Goal: Task Accomplishment & Management: Manage account settings

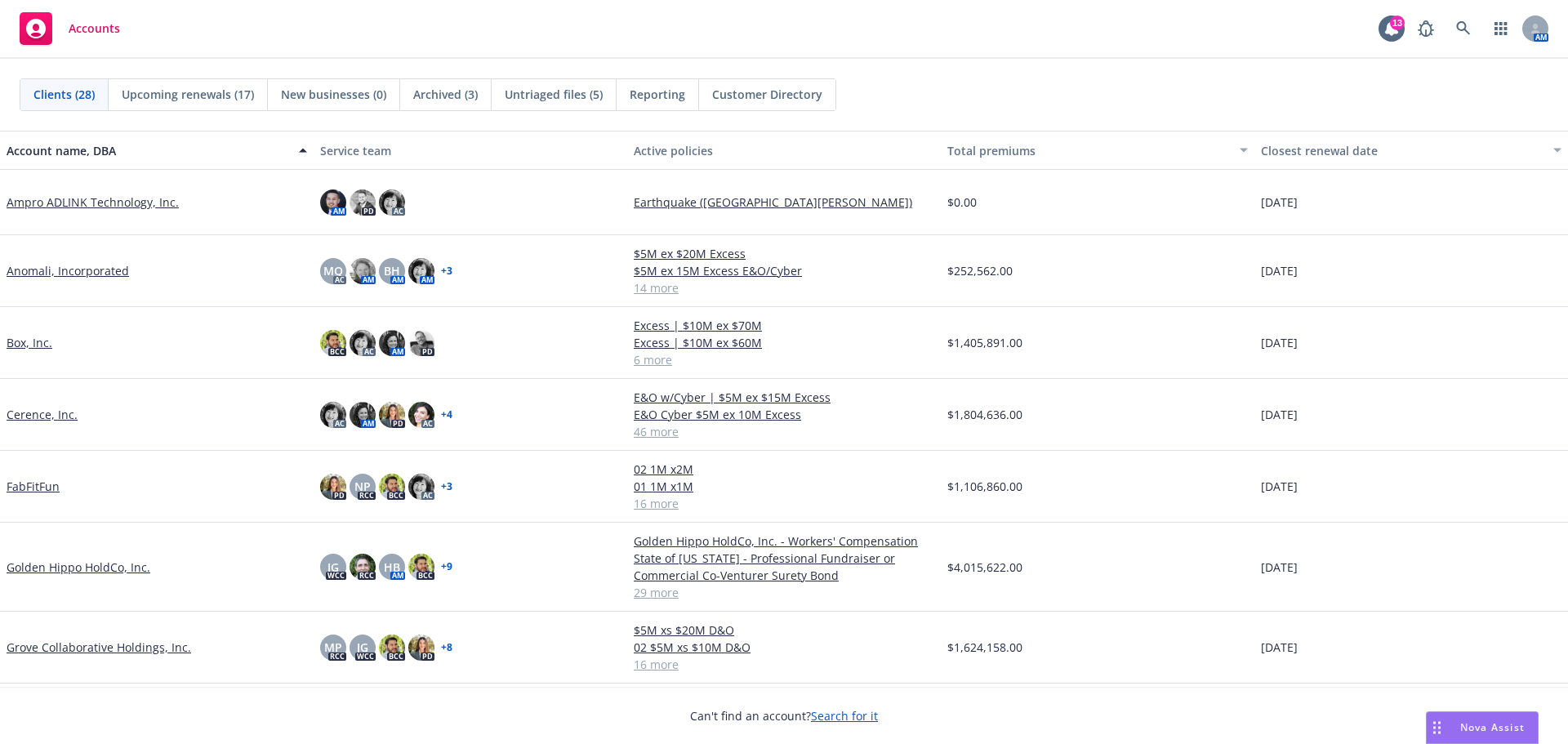
click at [38, 416] on link "Cerence, Inc." at bounding box center [42, 414] width 71 height 17
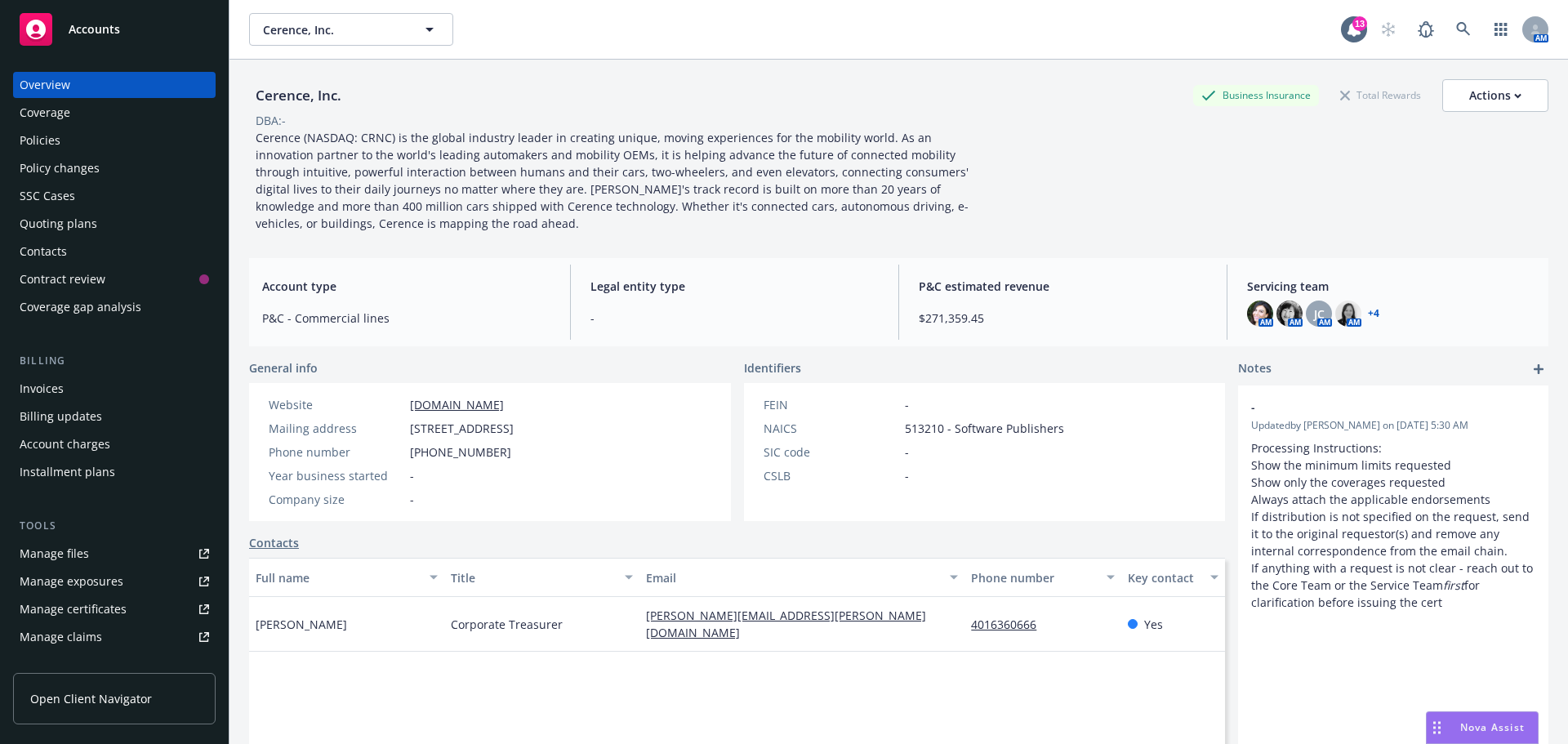
click at [37, 132] on div "Policies" at bounding box center [40, 140] width 41 height 26
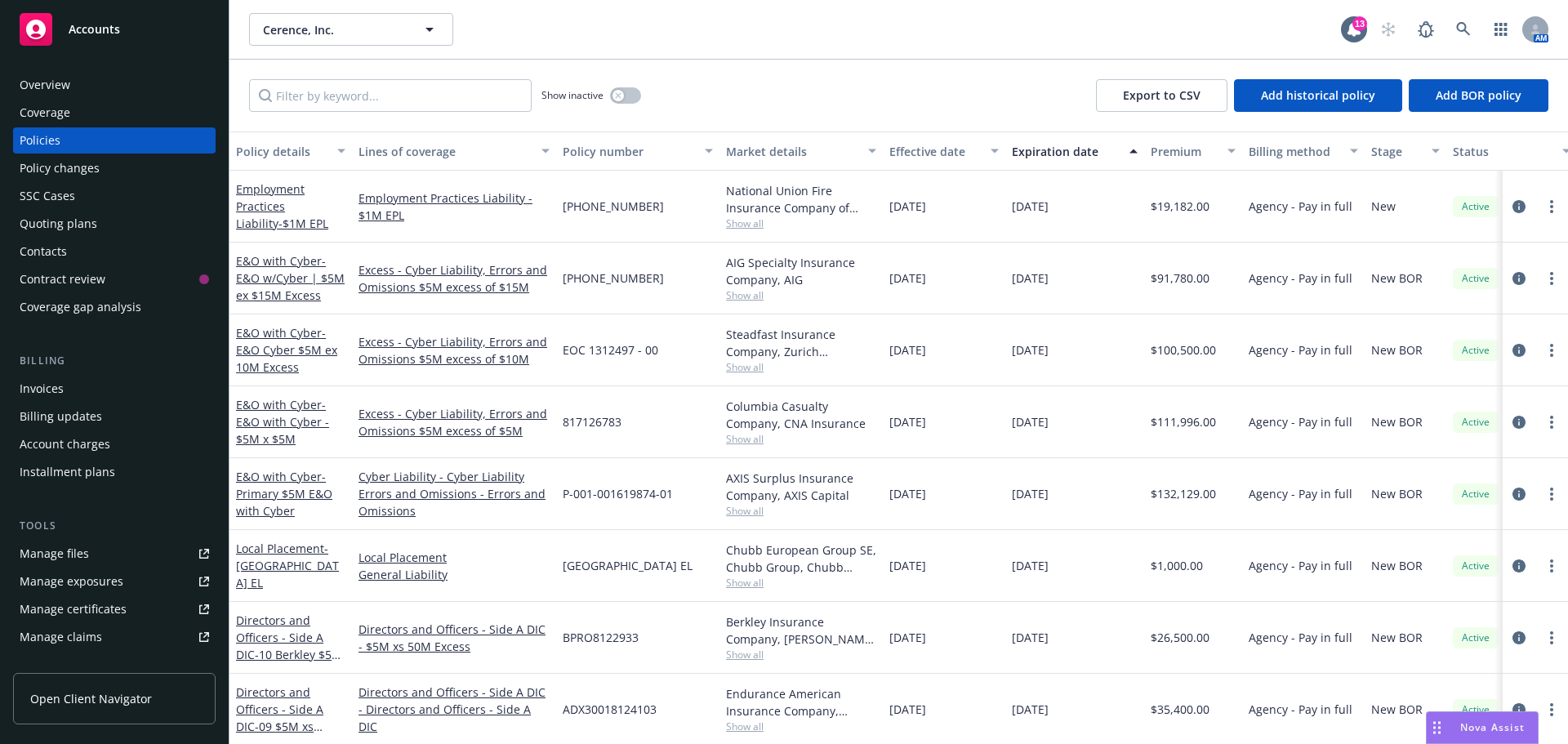
click at [81, 391] on div "Invoices" at bounding box center [114, 388] width 190 height 26
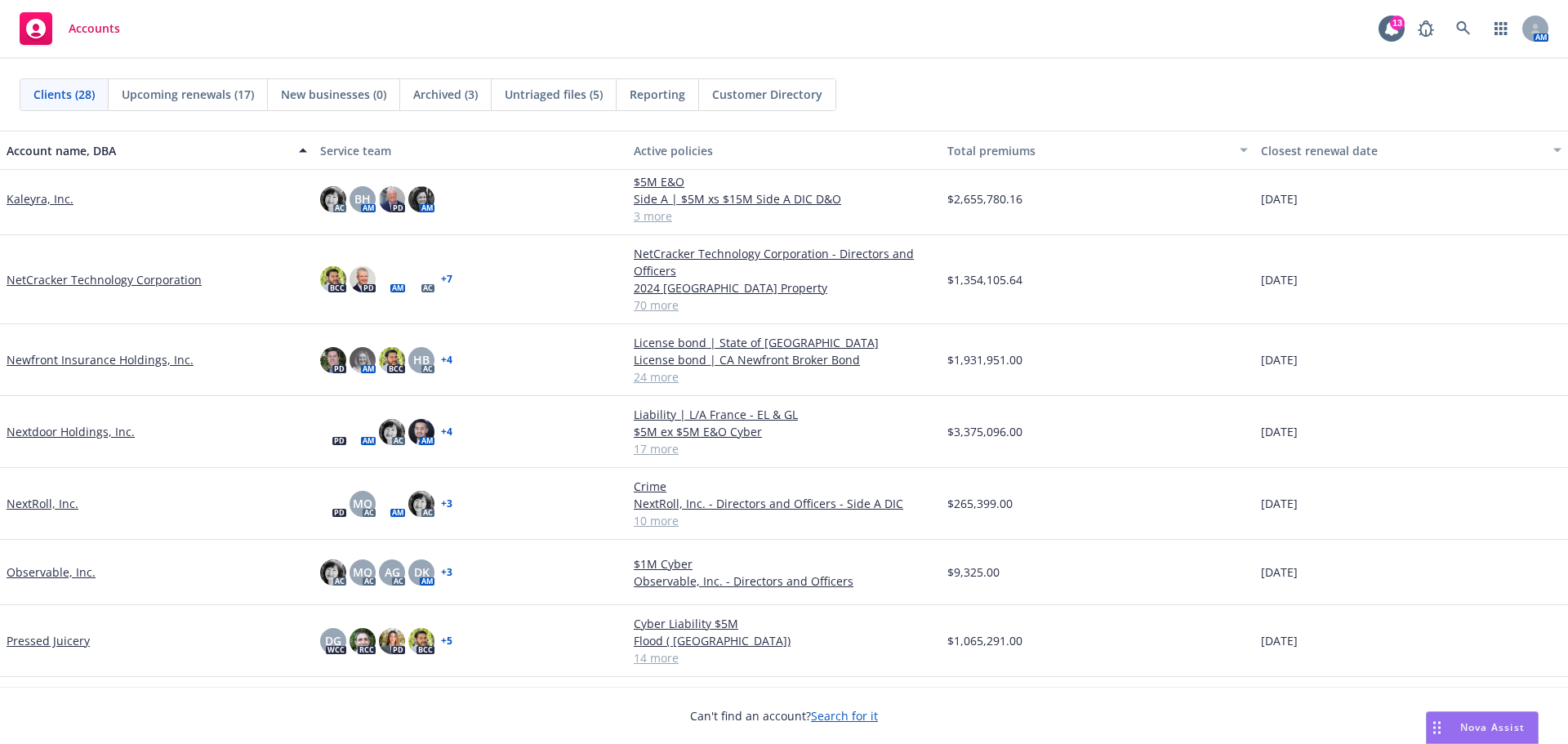
scroll to position [654, 0]
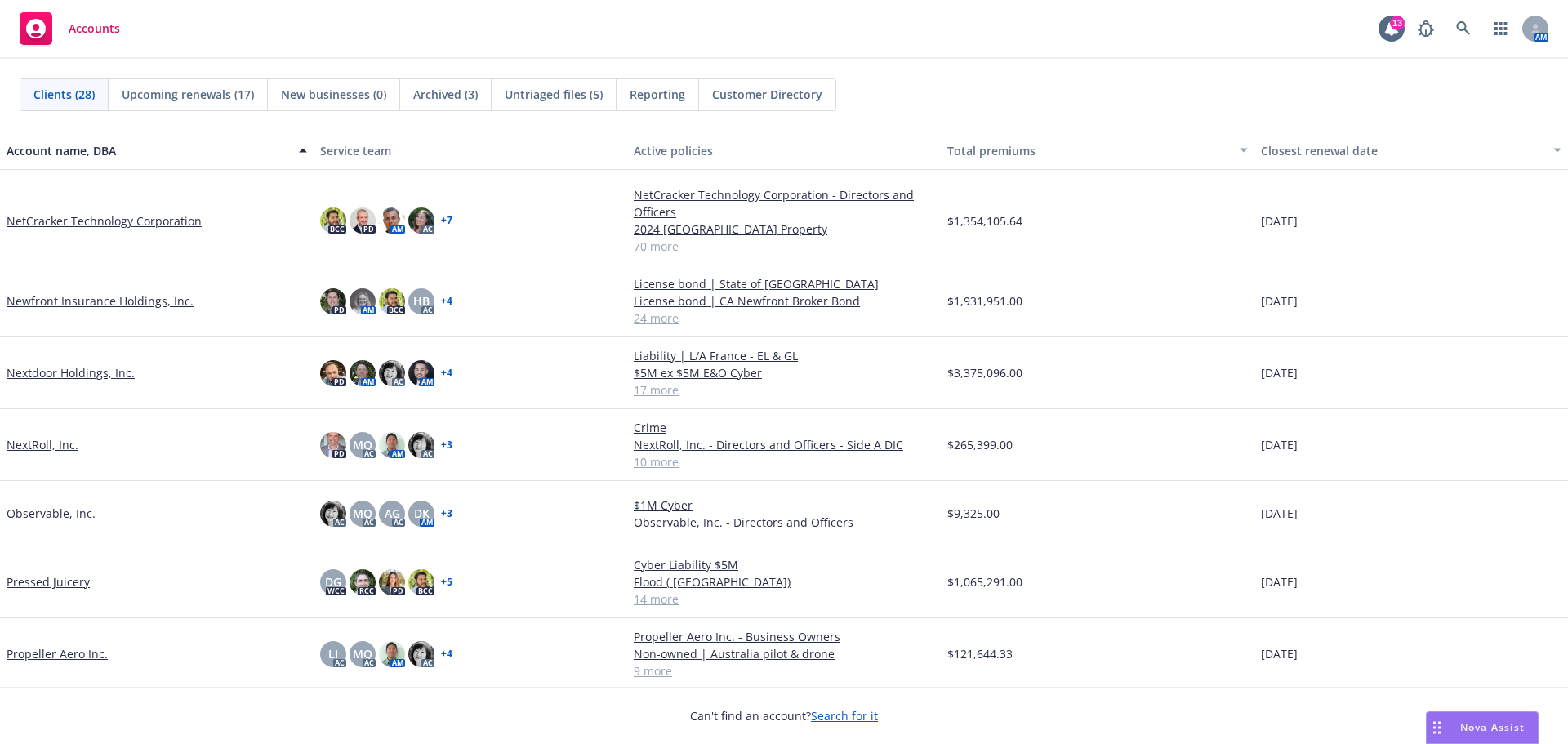
click at [64, 584] on link "Pressed Juicery" at bounding box center [49, 582] width 83 height 17
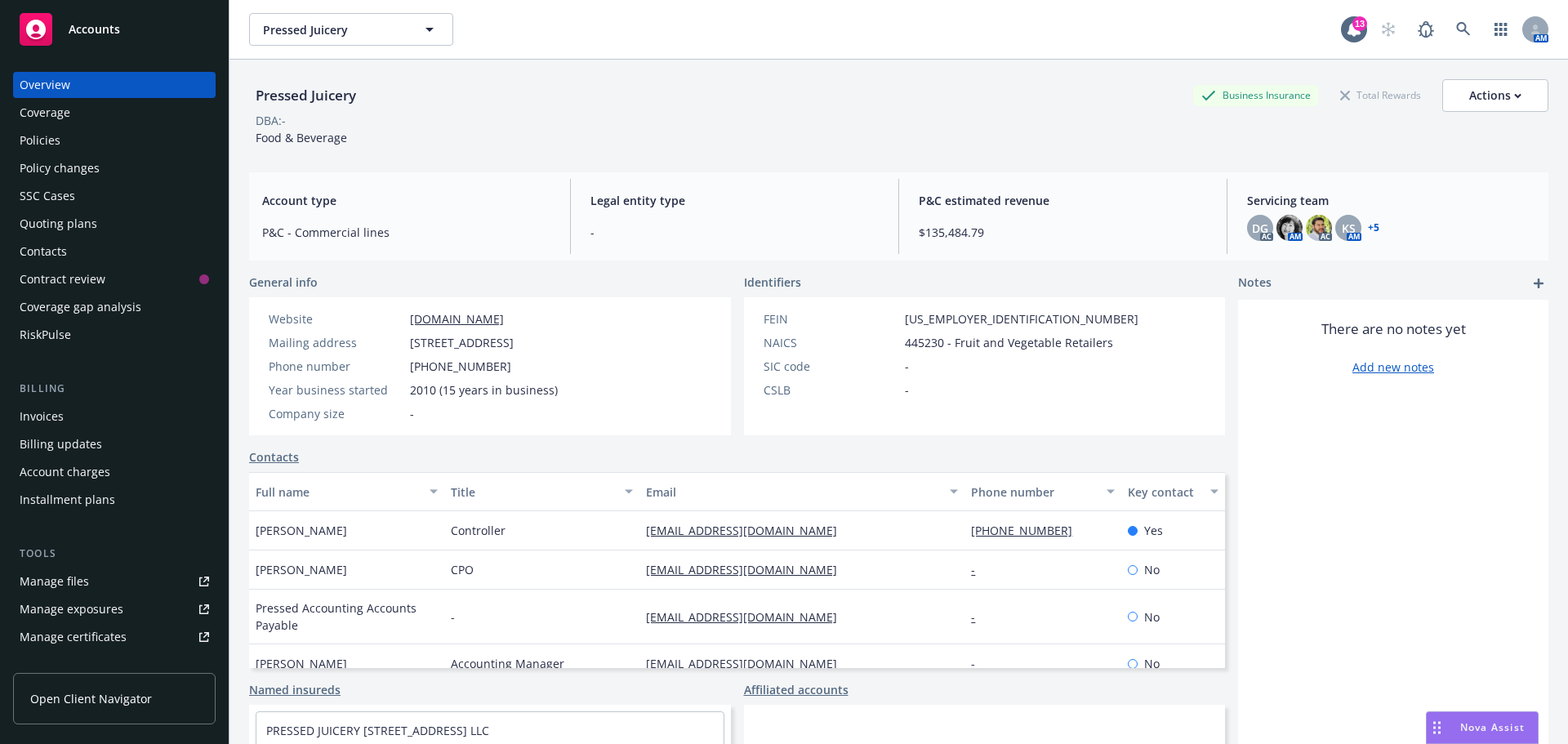
click at [52, 148] on div "Policies" at bounding box center [40, 140] width 41 height 26
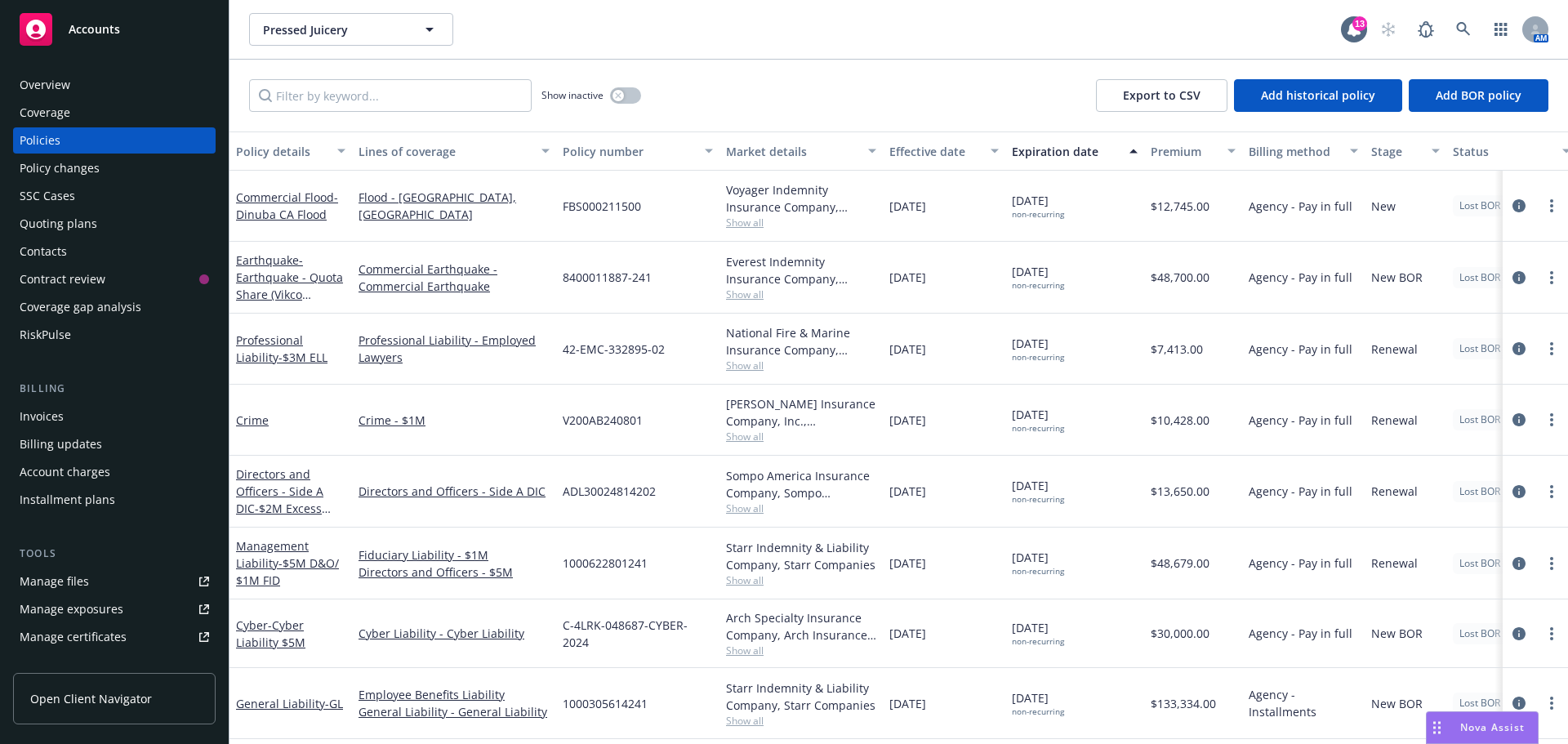
click at [133, 576] on link "Manage files" at bounding box center [114, 582] width 203 height 26
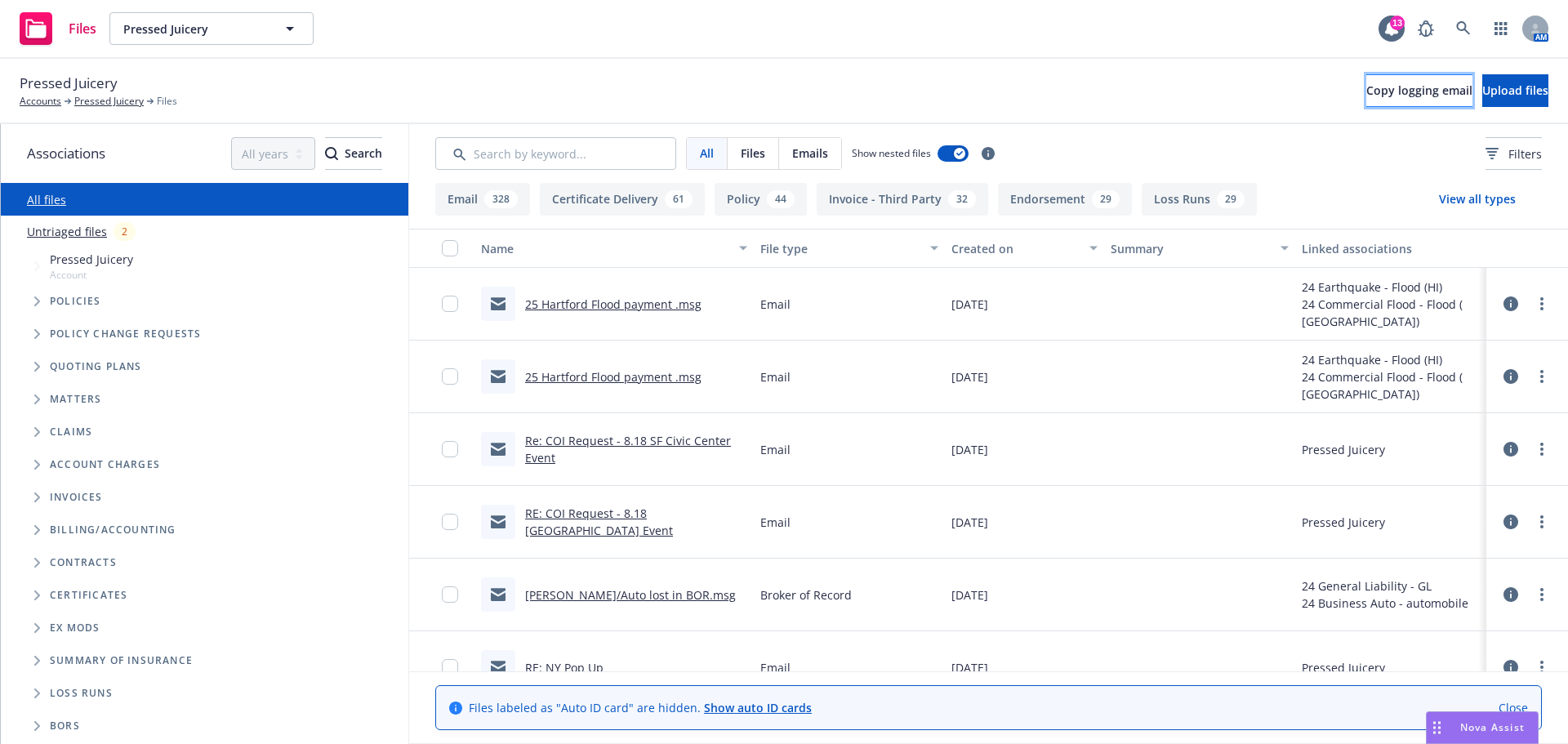
click at [1373, 83] on span "Copy logging email" at bounding box center [1419, 90] width 106 height 16
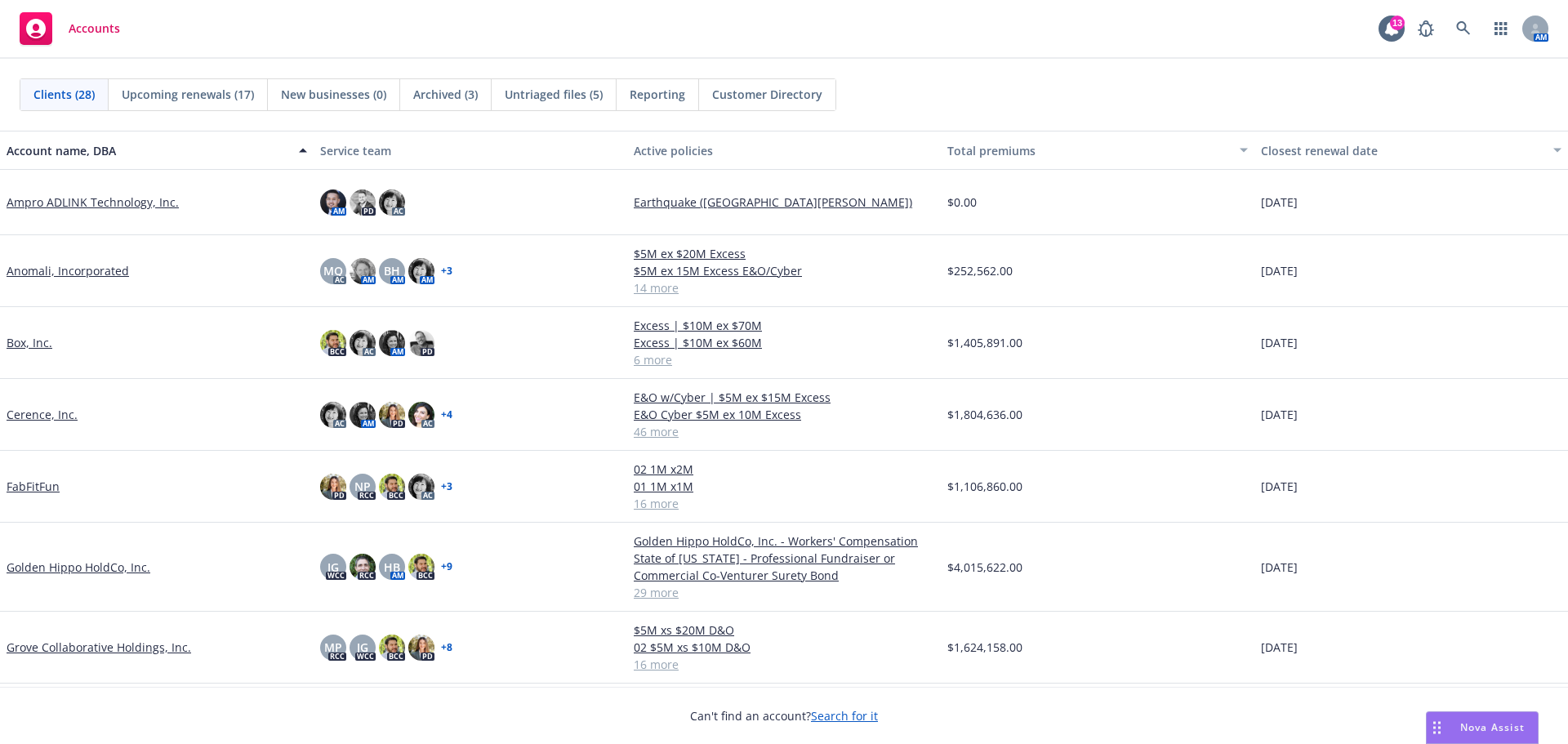
click at [110, 572] on link "Golden Hippo HoldCo, Inc." at bounding box center [79, 567] width 144 height 17
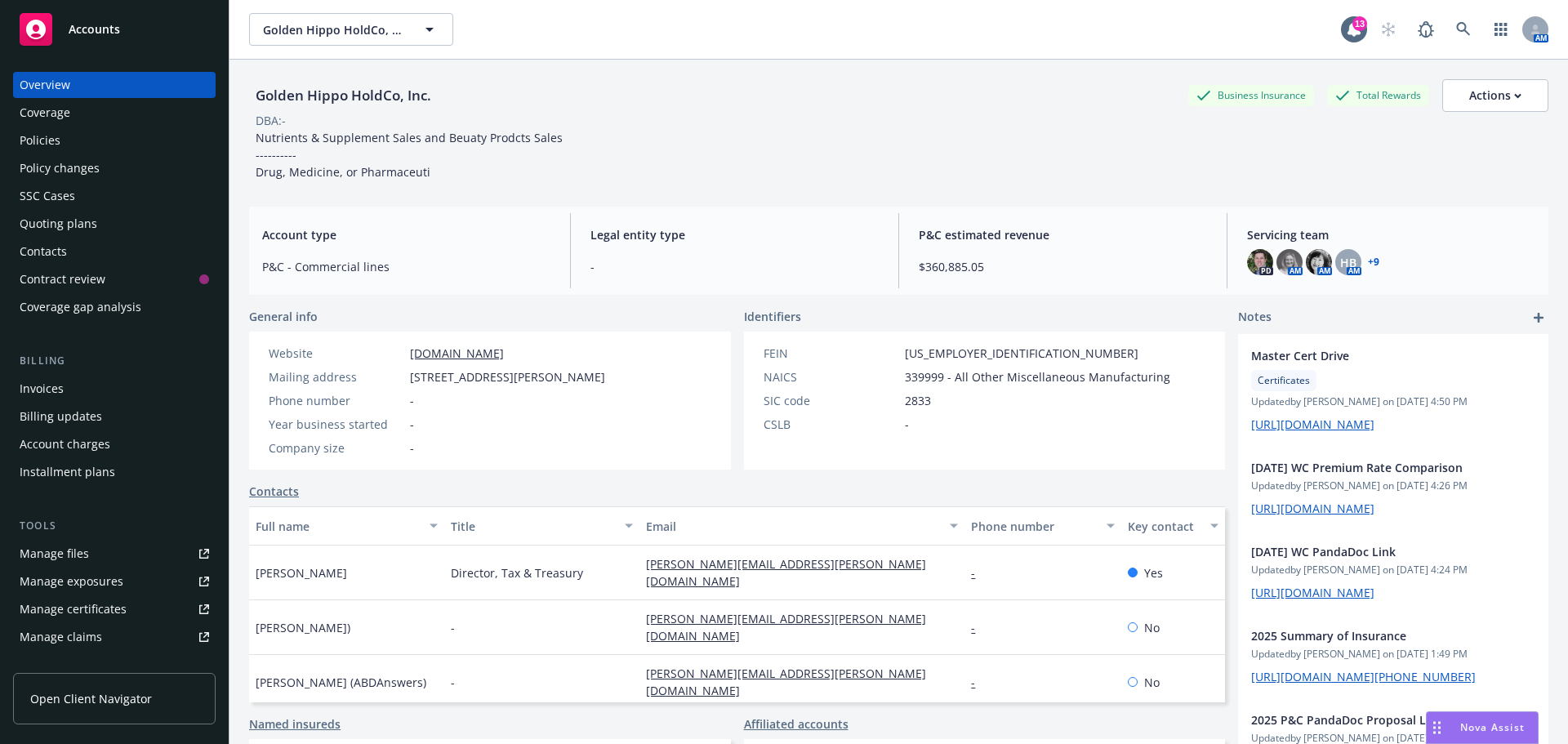
click at [88, 602] on div "Manage certificates" at bounding box center [73, 610] width 107 height 26
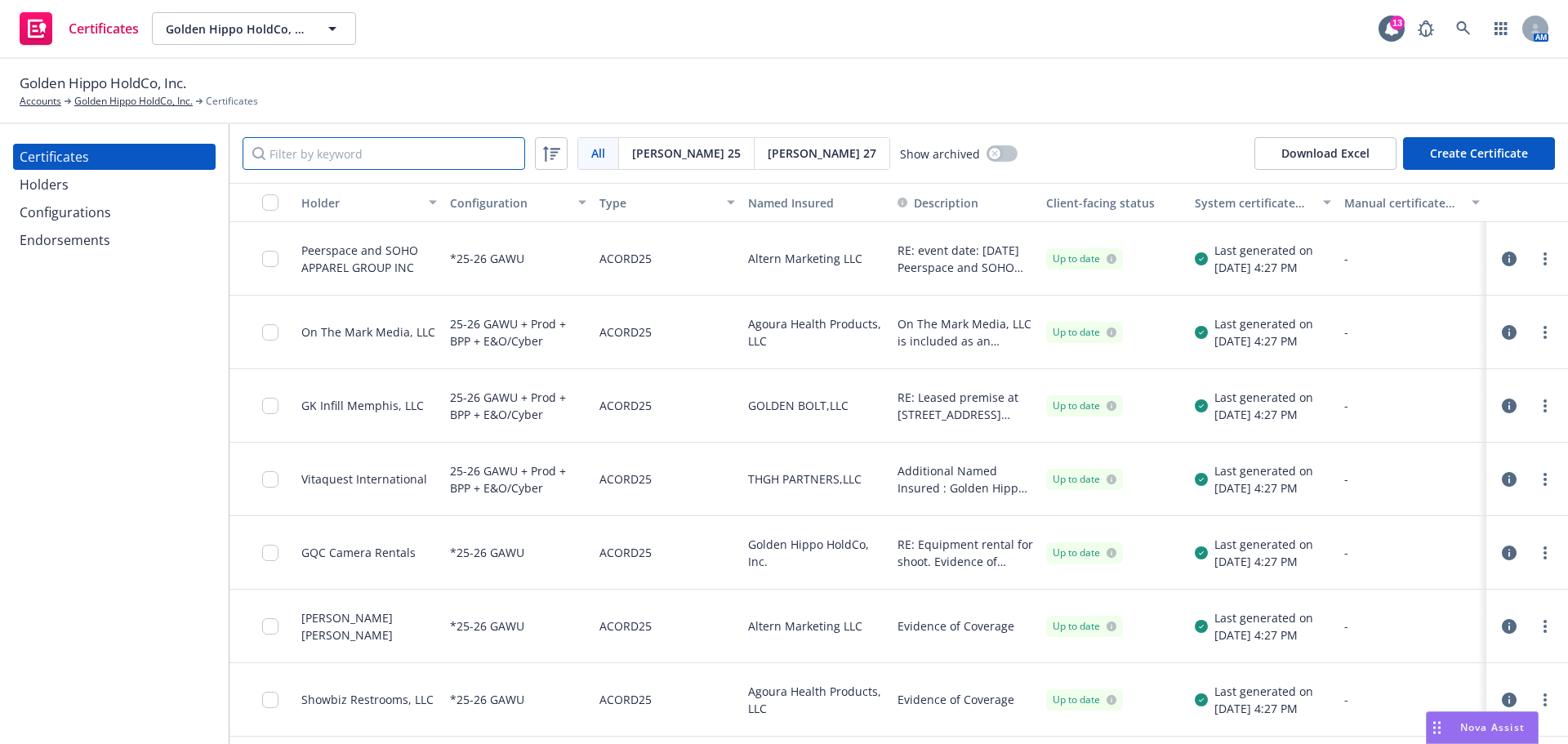
click at [428, 166] on input "Filter by keyword" at bounding box center [384, 153] width 283 height 33
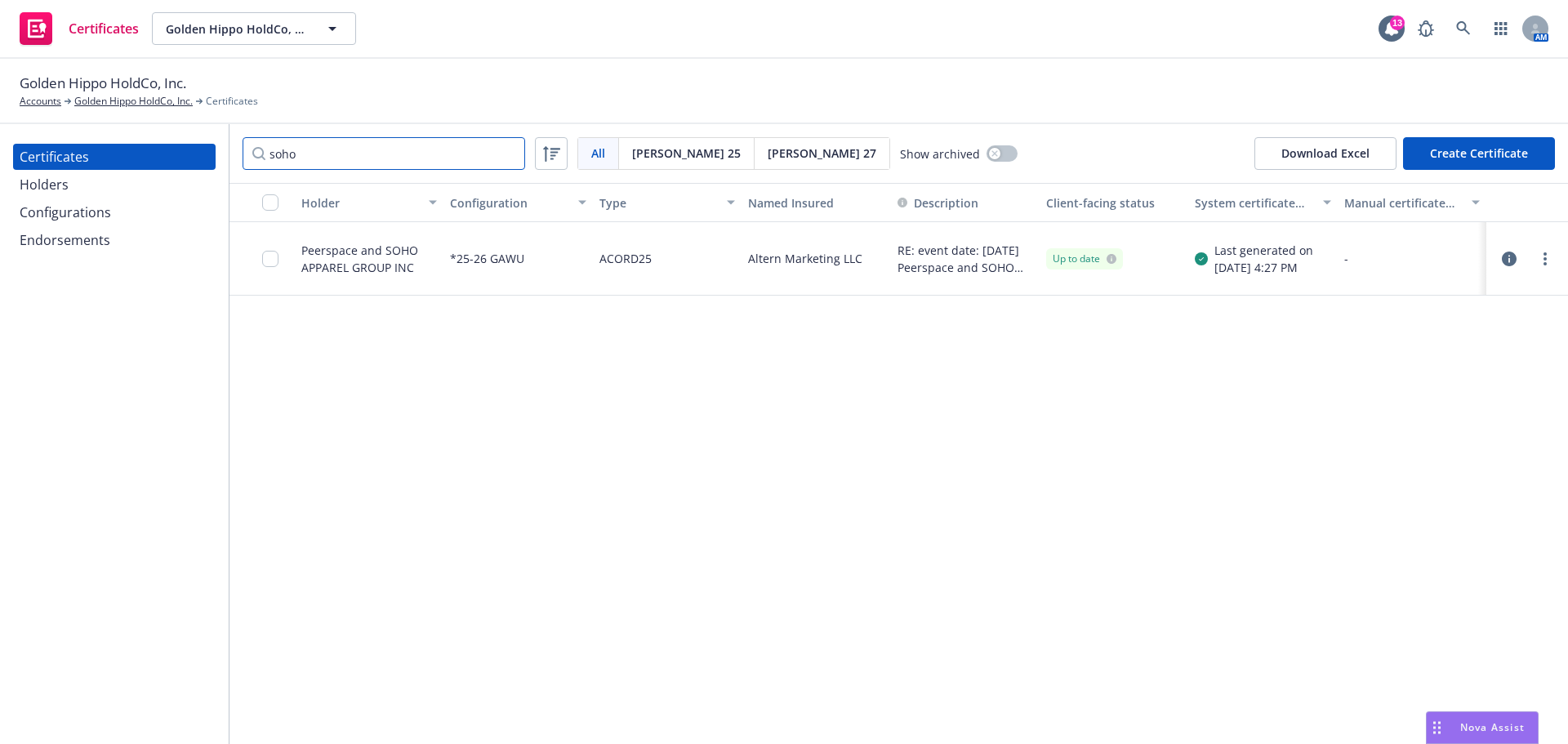
type input "soho"
click at [1545, 270] on div at bounding box center [1526, 259] width 68 height 33
click at [1542, 258] on link "more" at bounding box center [1545, 258] width 20 height 20
click at [1346, 298] on link "Edit" at bounding box center [1422, 292] width 261 height 33
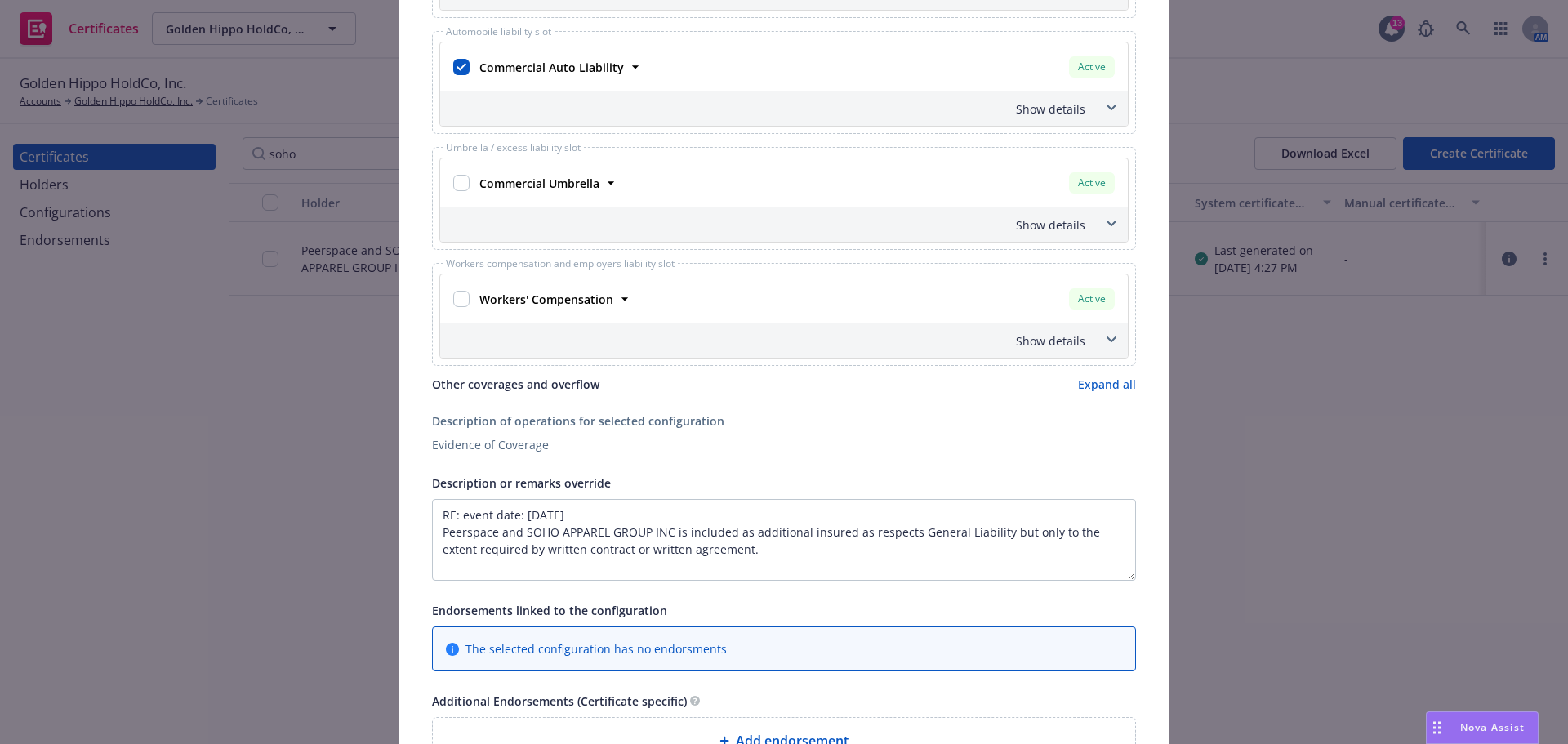
scroll to position [571, 0]
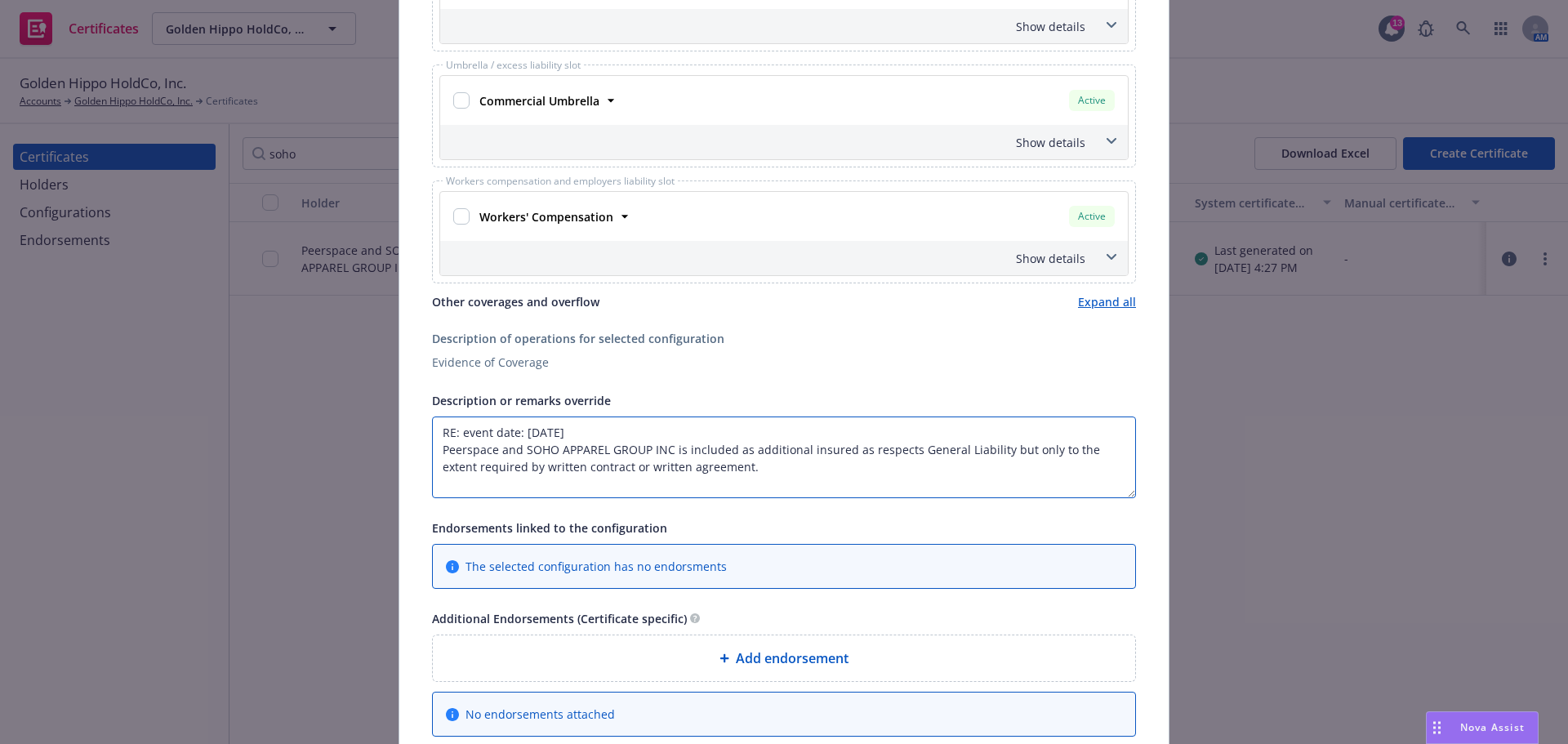
click at [744, 467] on textarea "RE: event date: Sept 12, 2025 Peerspace and SOHO APPAREL GROUP INC is included …" at bounding box center [784, 457] width 704 height 82
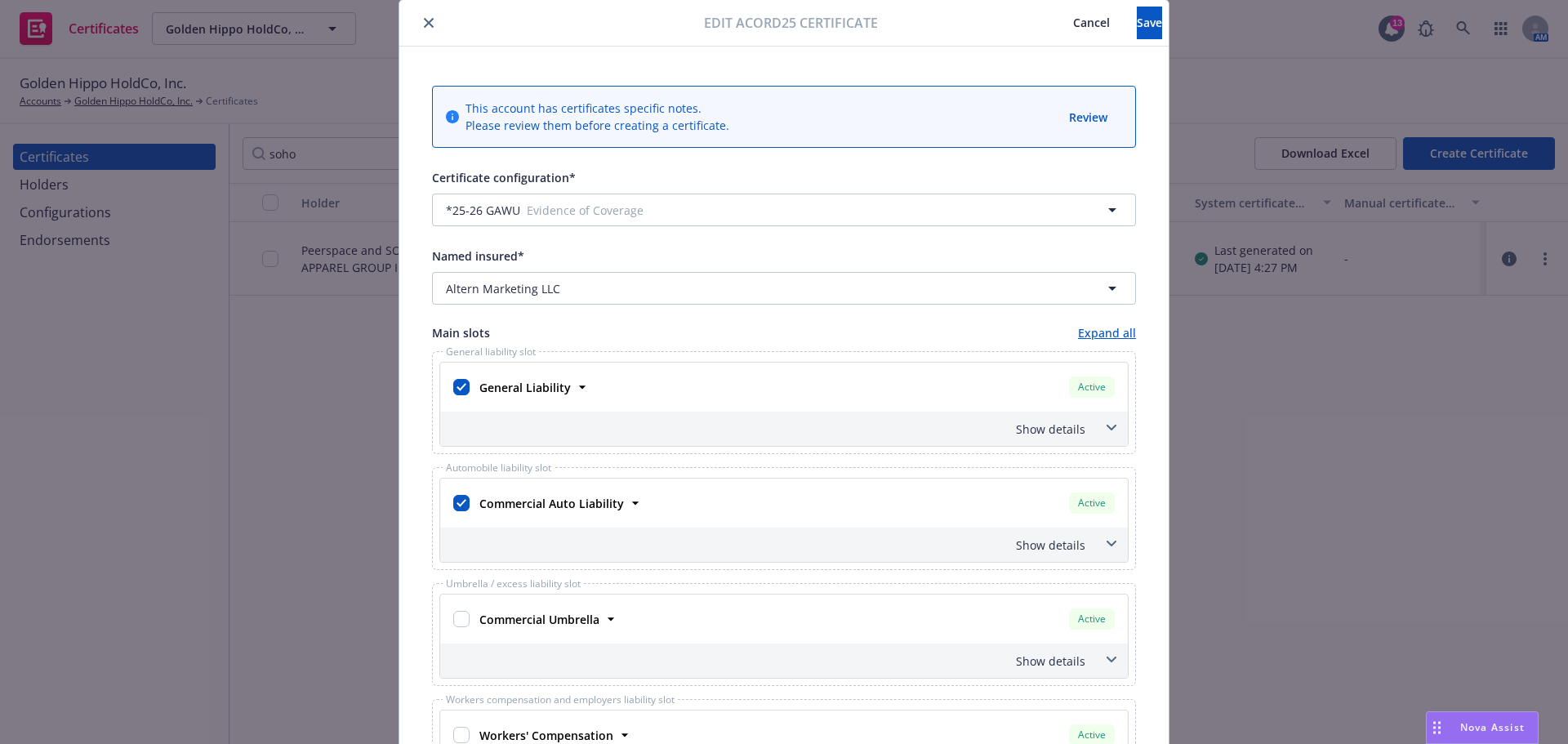
scroll to position [0, 0]
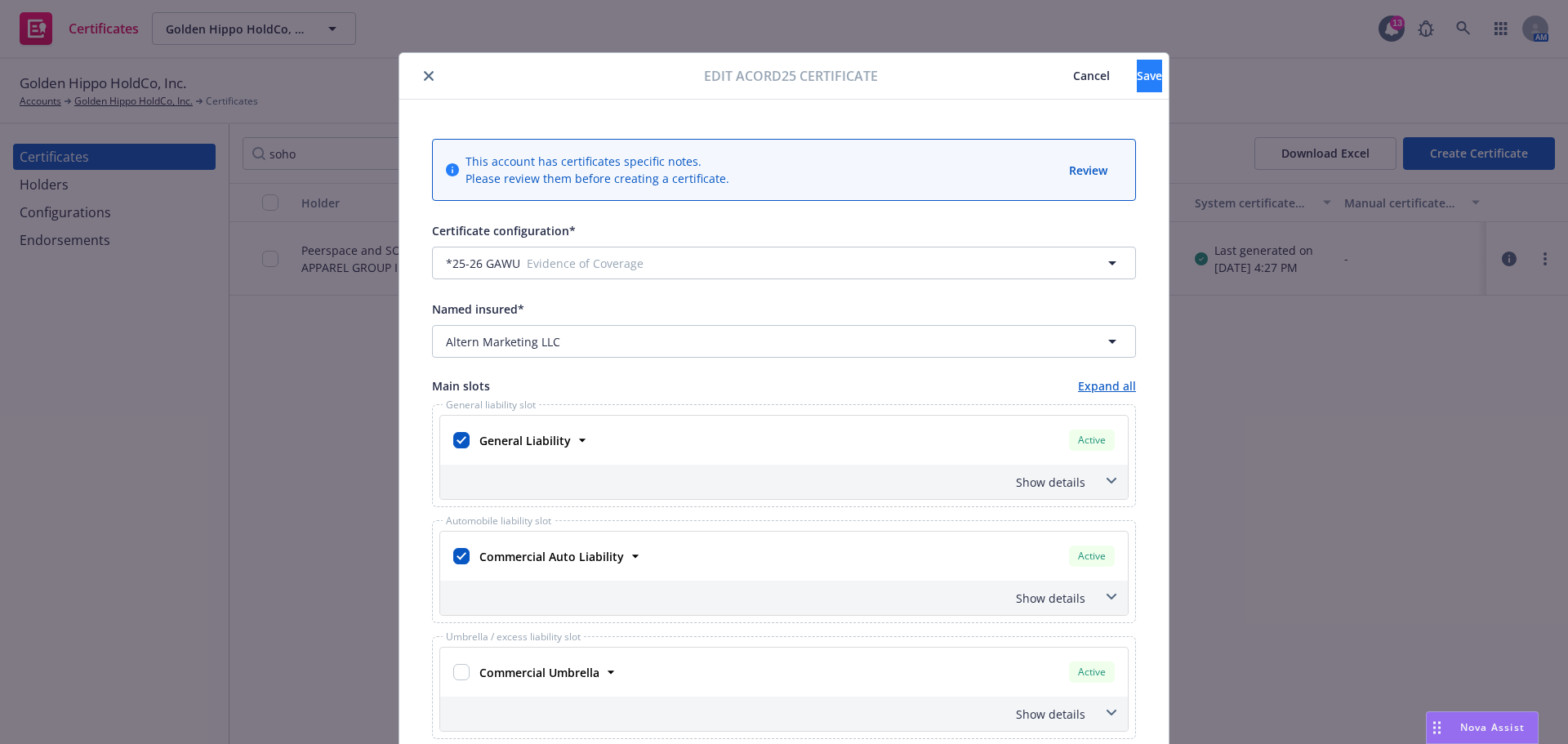
type textarea "RE: event date: [DATE] Peerspace and SOHO APPAREL GROUP INC is included as addi…"
click at [1136, 86] on button "Save" at bounding box center [1148, 76] width 25 height 33
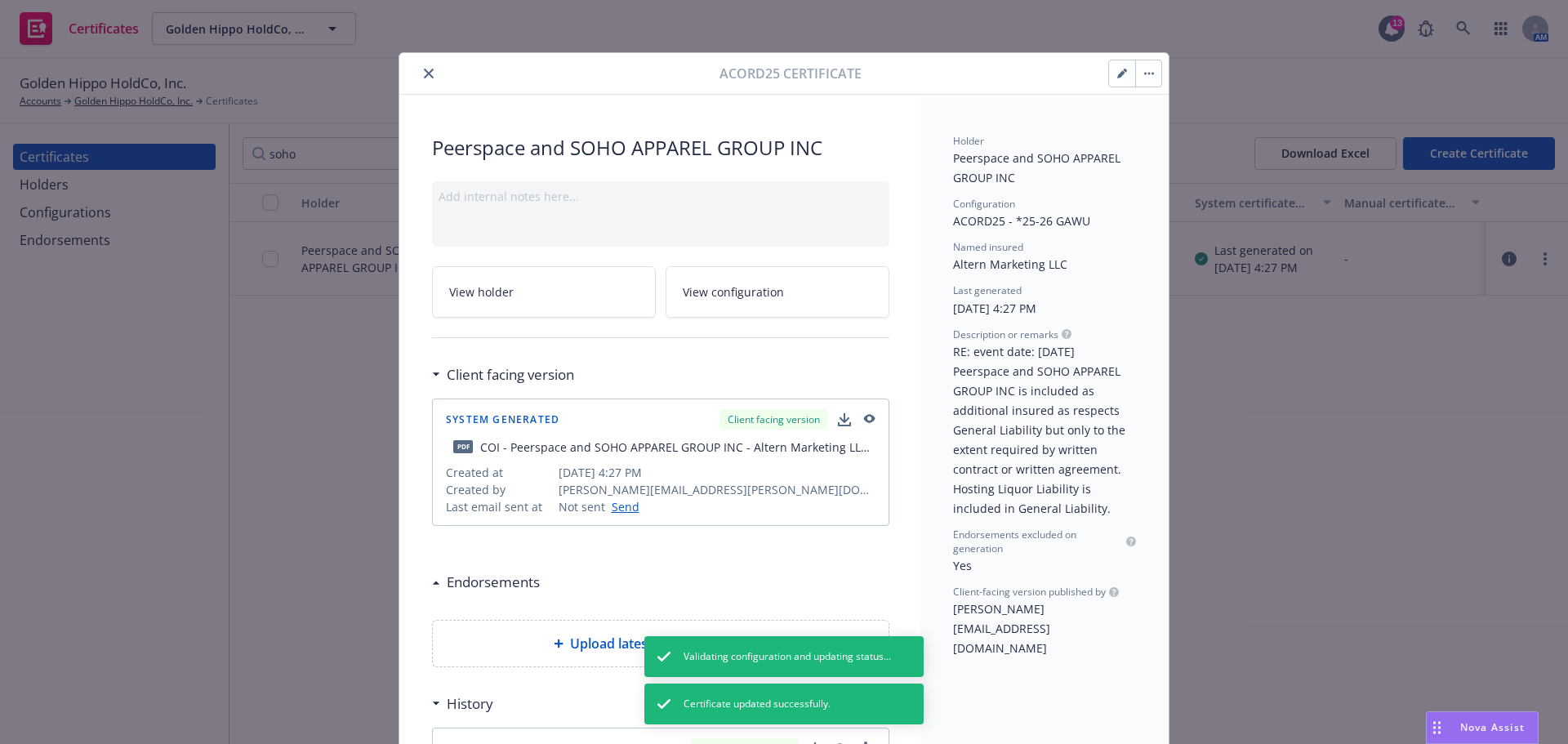
click at [425, 77] on icon "close" at bounding box center [428, 73] width 10 height 10
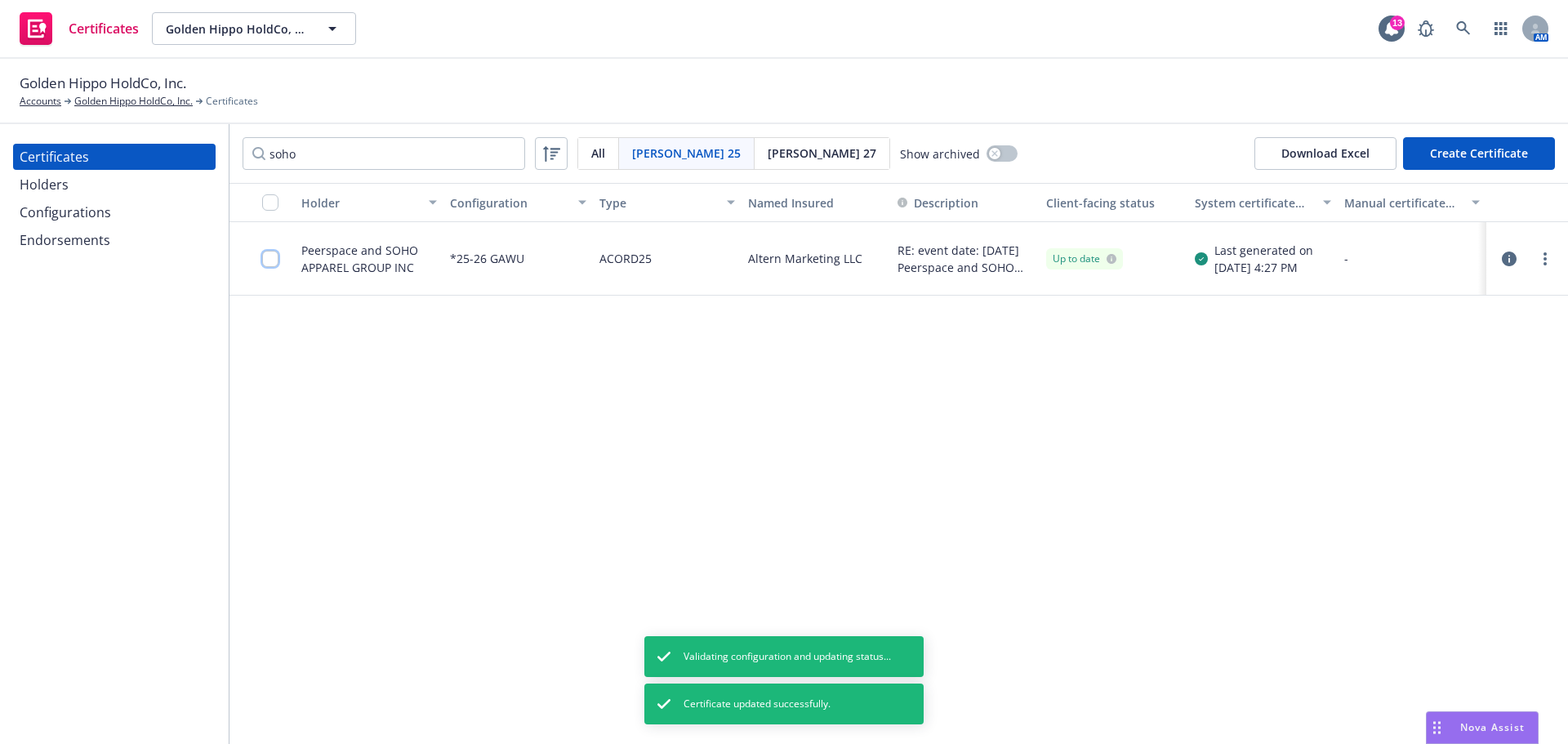
click at [263, 258] on input "checkbox" at bounding box center [270, 258] width 16 height 16
click at [1547, 251] on div at bounding box center [1545, 258] width 20 height 20
click at [1543, 259] on icon "more" at bounding box center [1545, 258] width 3 height 13
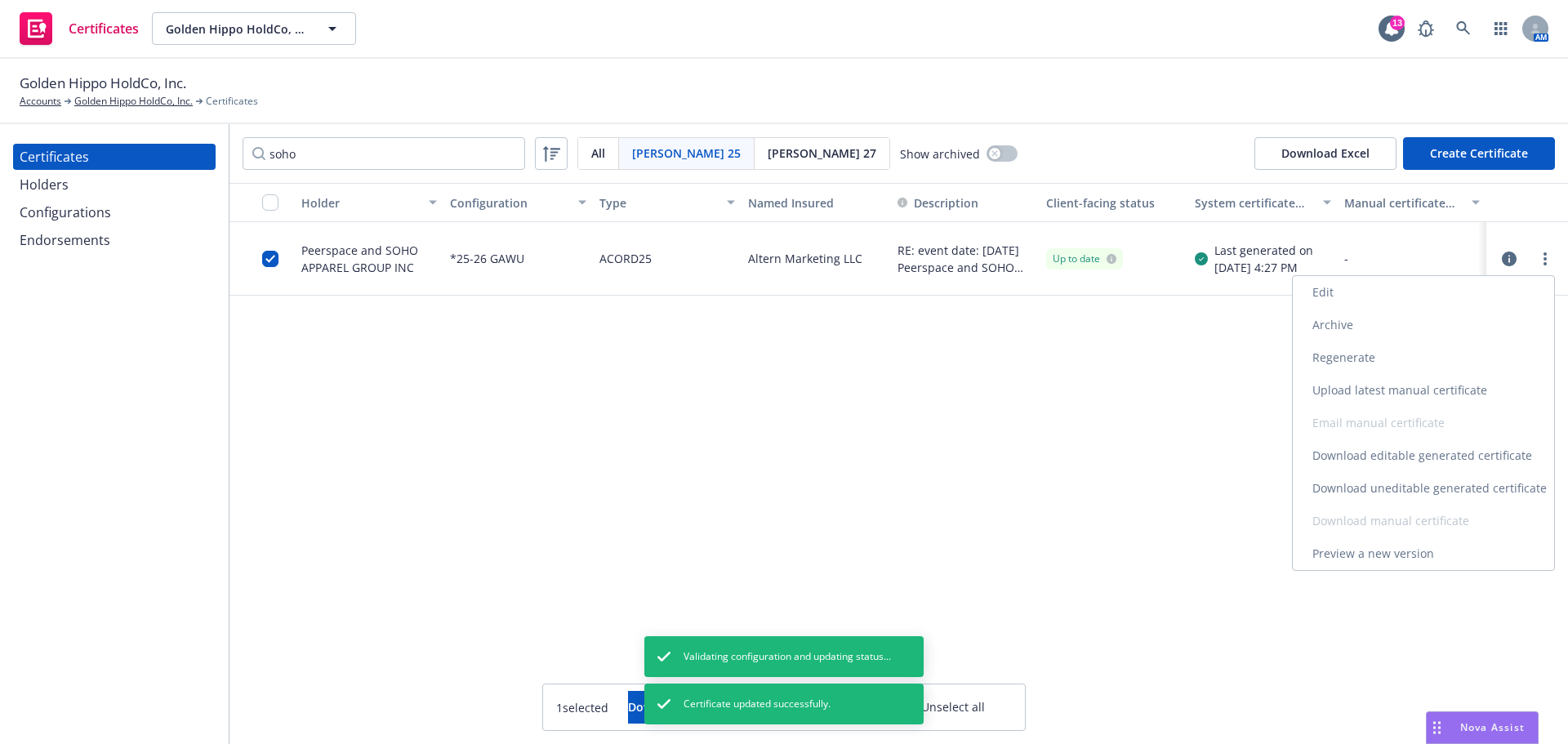
click at [1372, 358] on link "Regenerate" at bounding box center [1422, 358] width 261 height 33
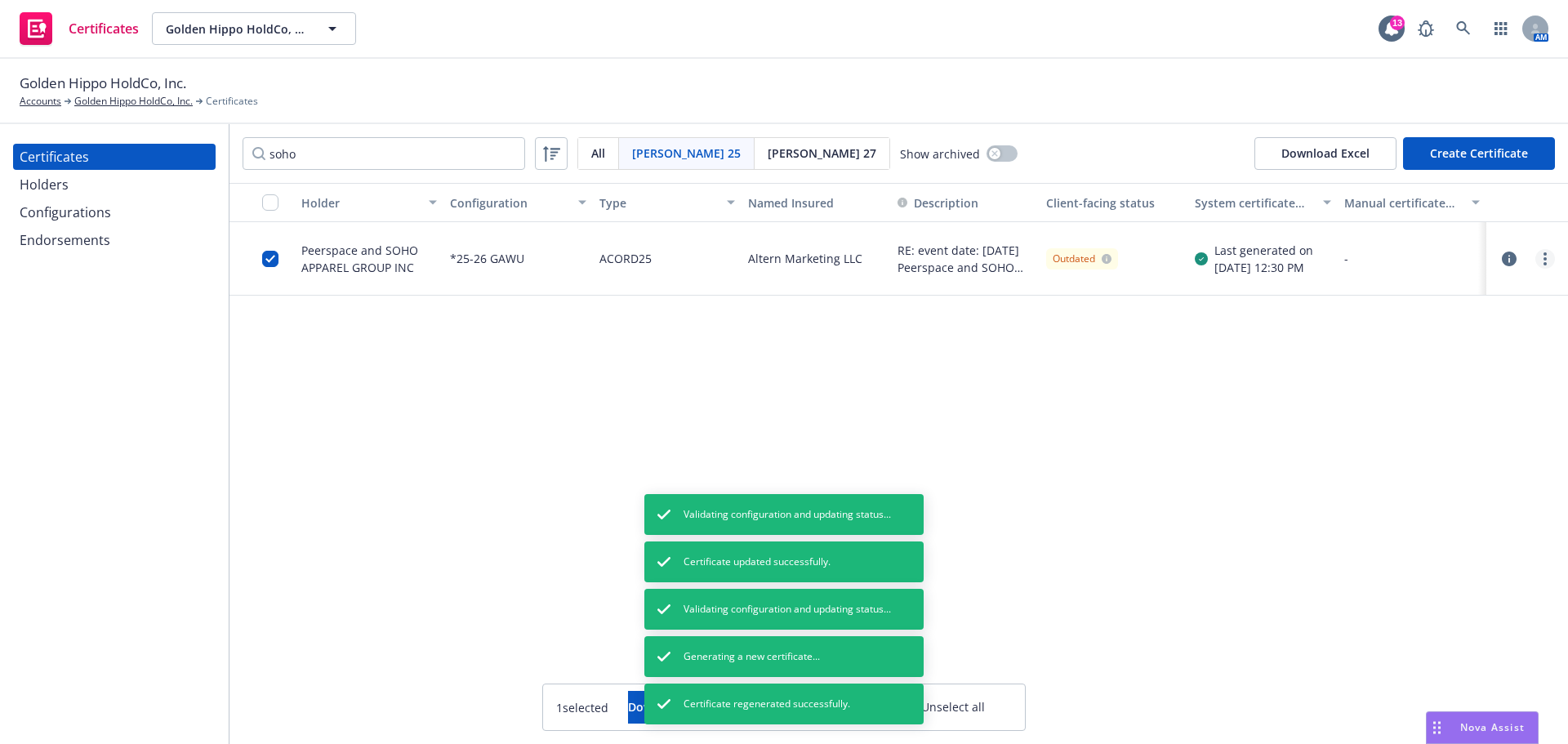
click at [1540, 264] on link "more" at bounding box center [1545, 258] width 20 height 20
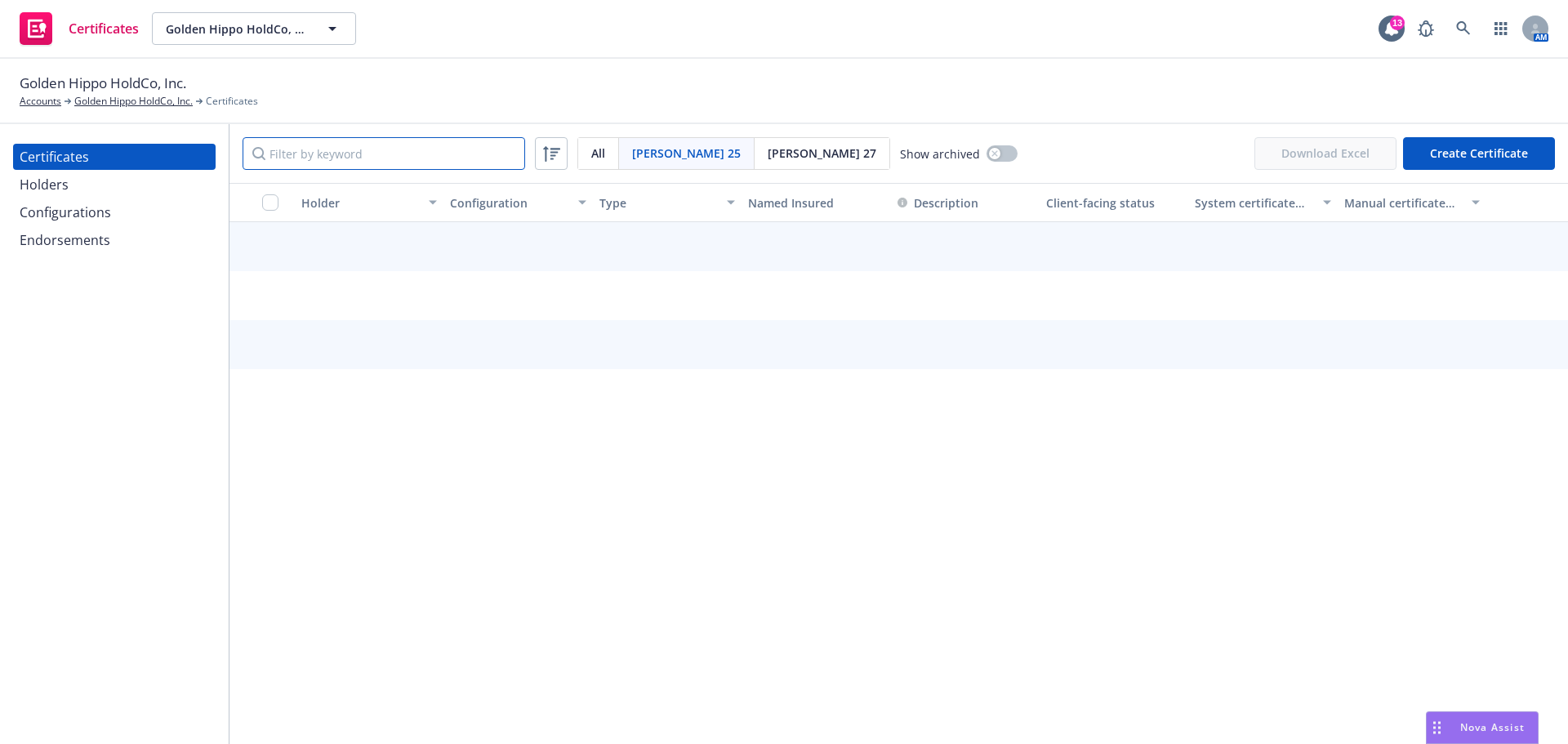
click at [392, 153] on input "Filter by keyword" at bounding box center [384, 153] width 283 height 33
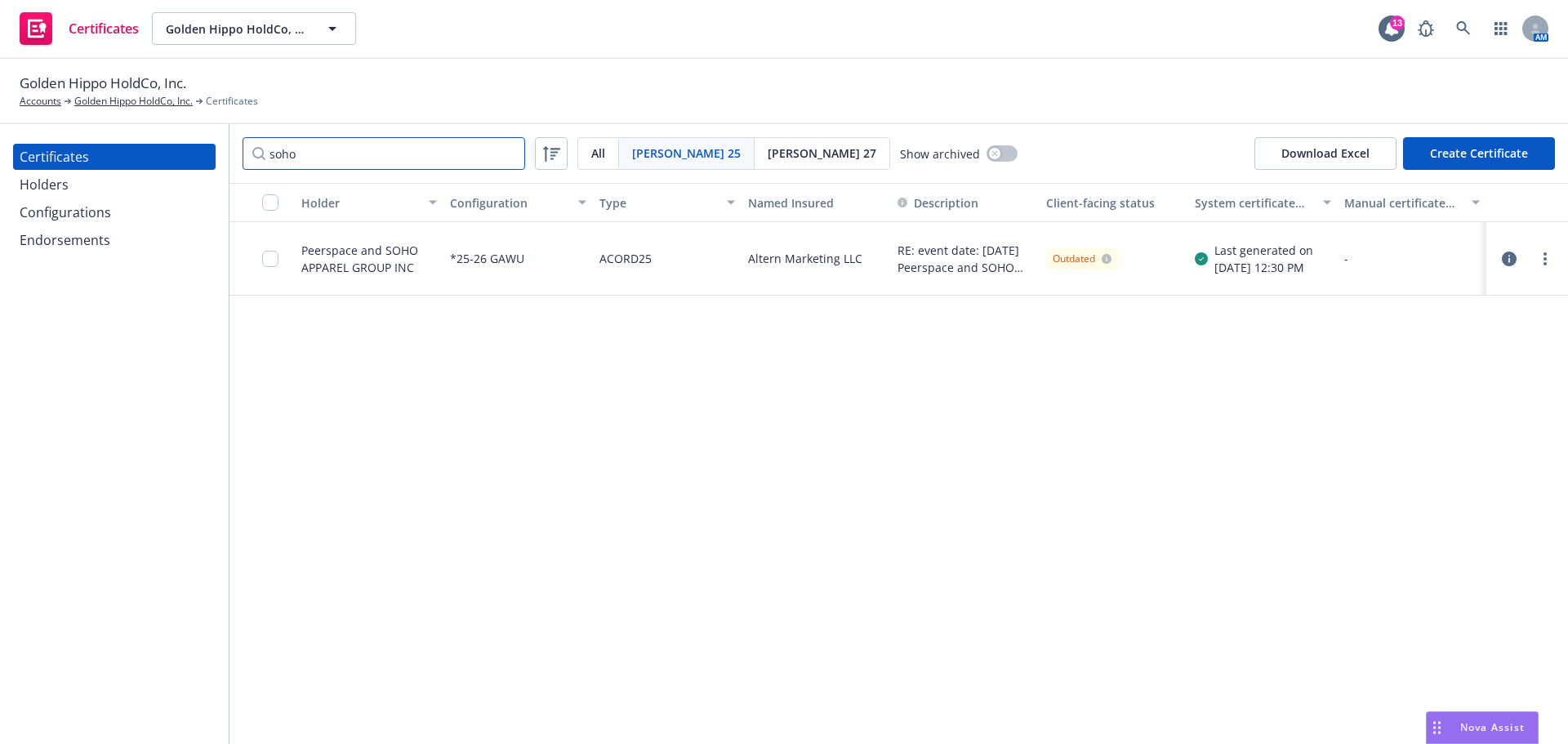
type input "soho"
click at [274, 262] on input "checkbox" at bounding box center [270, 258] width 16 height 16
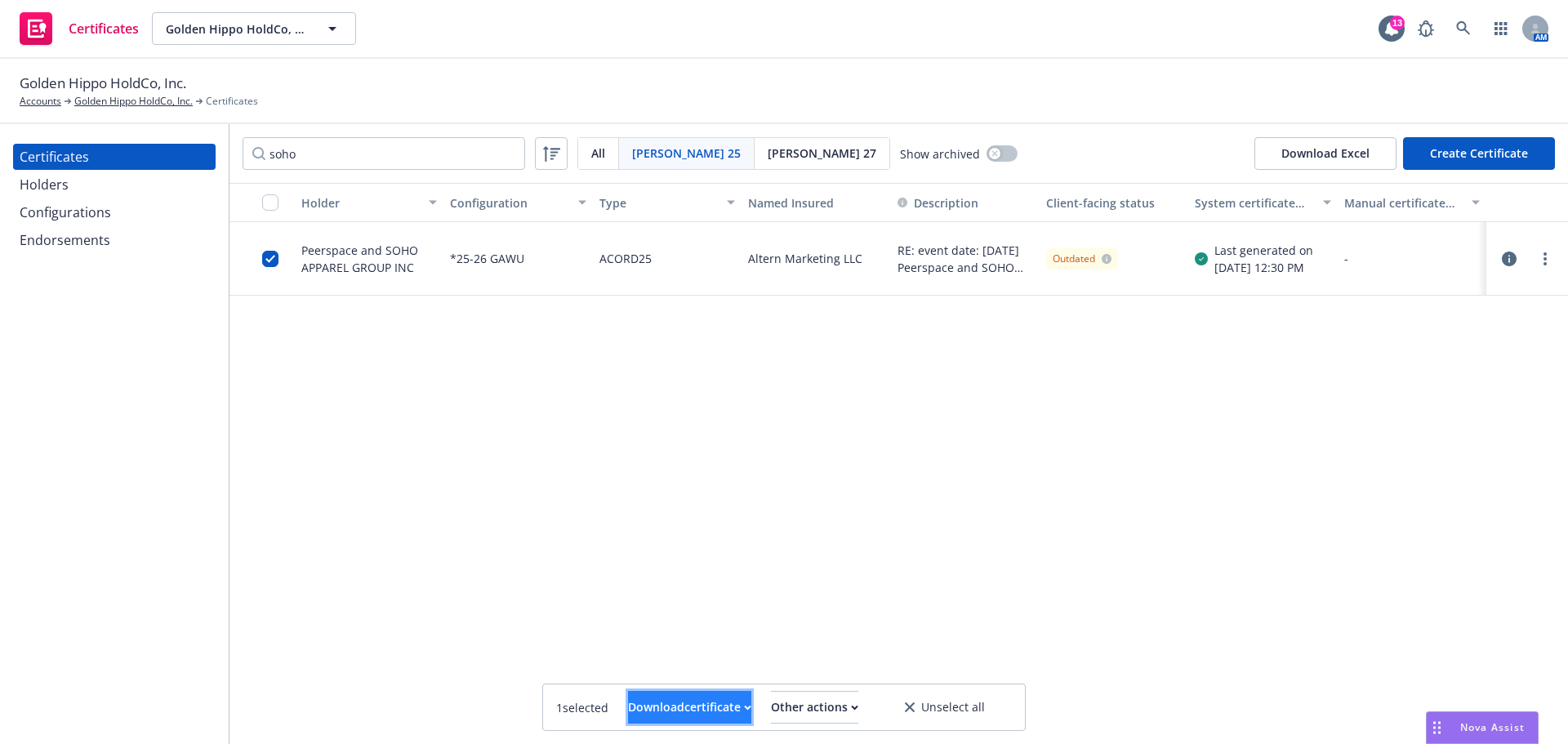
drag, startPoint x: 613, startPoint y: 698, endPoint x: 624, endPoint y: 699, distance: 11.0
click at [628, 698] on div "Download certificate" at bounding box center [689, 708] width 123 height 31
click at [663, 669] on link "Download uneditable file" at bounding box center [606, 668] width 190 height 33
click at [272, 261] on input "checkbox" at bounding box center [270, 258] width 16 height 16
